Goal: Task Accomplishment & Management: Manage account settings

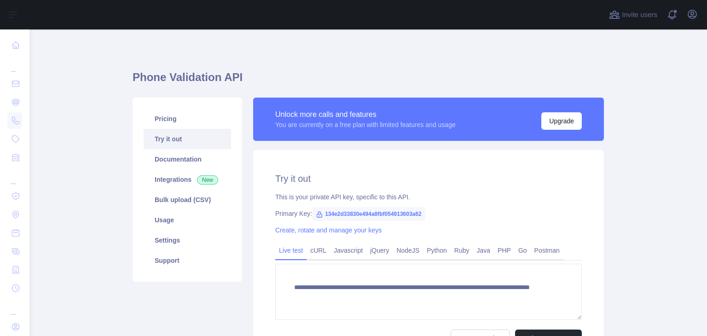
scroll to position [101, 0]
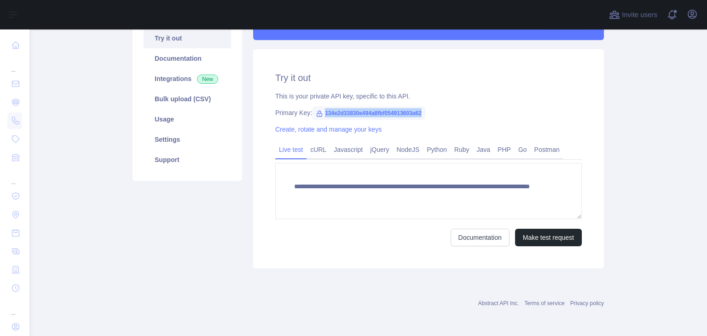
drag, startPoint x: 321, startPoint y: 111, endPoint x: 421, endPoint y: 113, distance: 99.9
click at [421, 113] on span "134e2d33830e494a8fbf054913603a62" at bounding box center [368, 113] width 113 height 14
copy span "134e2d33830e494a8fbf054913603a62"
click at [334, 128] on link "Create, rotate and manage your keys" at bounding box center [328, 129] width 106 height 7
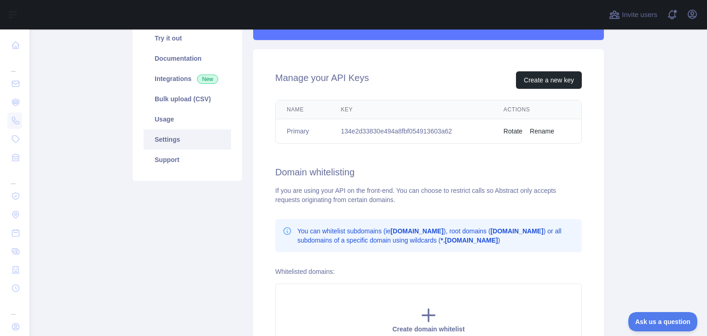
click at [493, 148] on div "Manage your API Keys Create a new key Name Key Actions Primary 134e2d33830e494a…" at bounding box center [428, 213] width 351 height 329
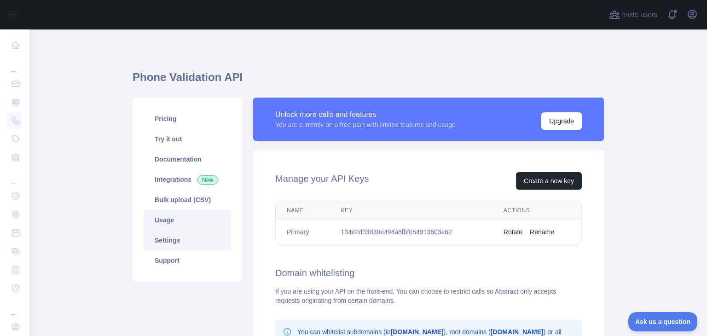
click at [161, 213] on link "Usage" at bounding box center [187, 220] width 87 height 20
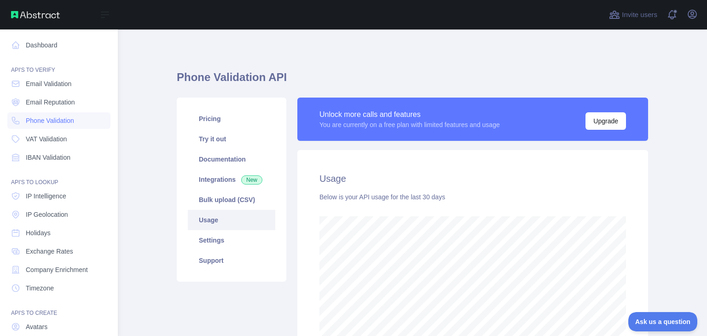
scroll to position [306, 670]
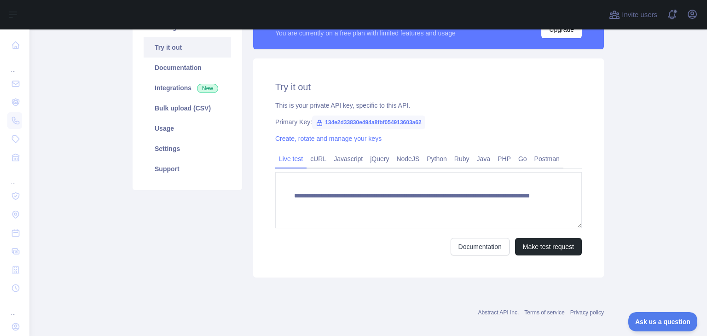
scroll to position [101, 0]
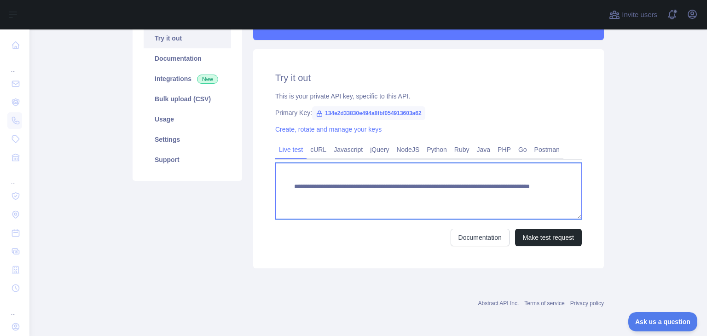
drag, startPoint x: 294, startPoint y: 197, endPoint x: 496, endPoint y: 200, distance: 202.9
click at [496, 200] on textarea "**********" at bounding box center [428, 191] width 306 height 56
